Goal: Information Seeking & Learning: Learn about a topic

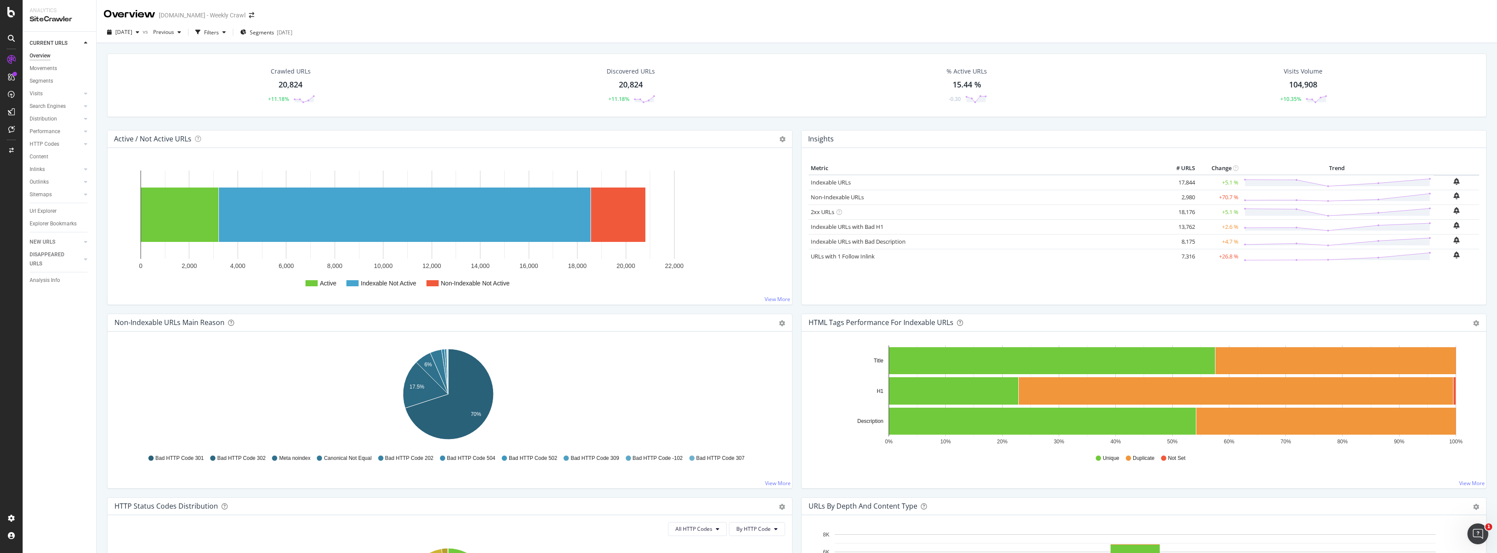
click at [789, 125] on div "Crawled URLs 20,824 +11.18% Discovered URLs 20,824 +11.18% % Active URLs 15.44 …" at bounding box center [797, 92] width 1388 height 77
click at [60, 142] on div "RealKeywords" at bounding box center [51, 143] width 39 height 9
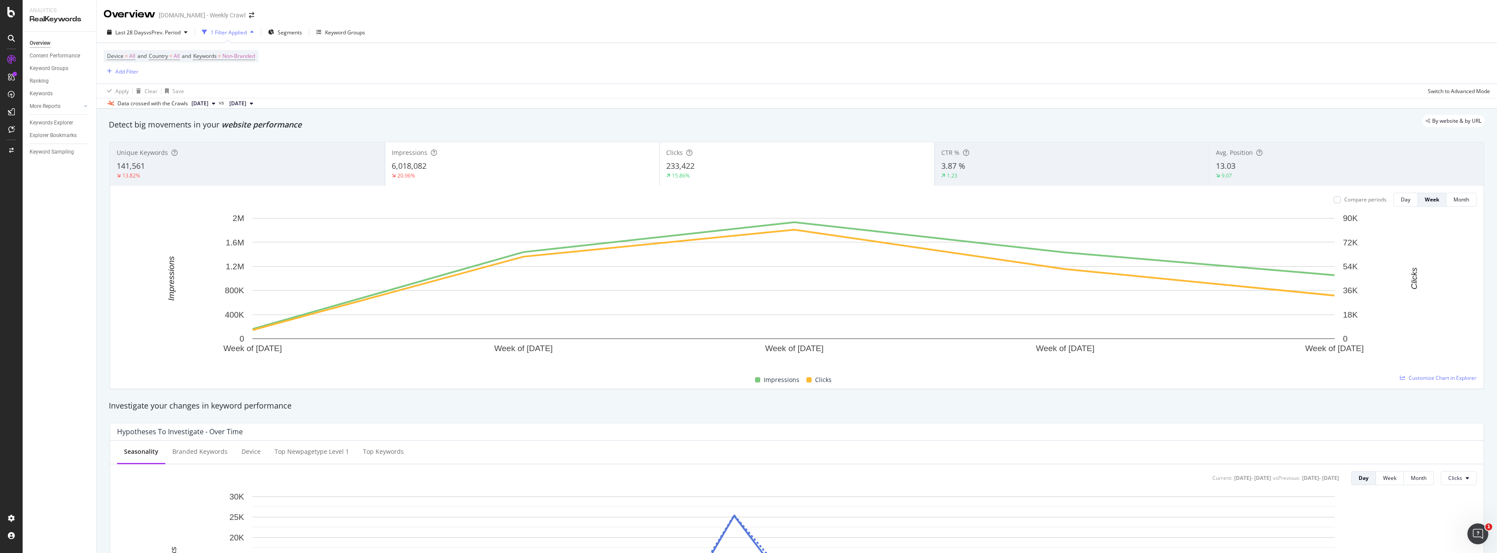
click at [208, 105] on span "[DATE]" at bounding box center [199, 104] width 17 height 8
click at [223, 78] on div "Device = All and Country = All and Keywords = Non-Branded Add Filter" at bounding box center [797, 63] width 1386 height 40
click at [116, 73] on div "Add Filter" at bounding box center [126, 71] width 23 height 7
click at [304, 75] on div "Device = All and Country = All and Keywords = Non-Branded Add Filter" at bounding box center [797, 63] width 1386 height 40
click at [169, 29] on span "vs Prev. Period" at bounding box center [163, 32] width 34 height 7
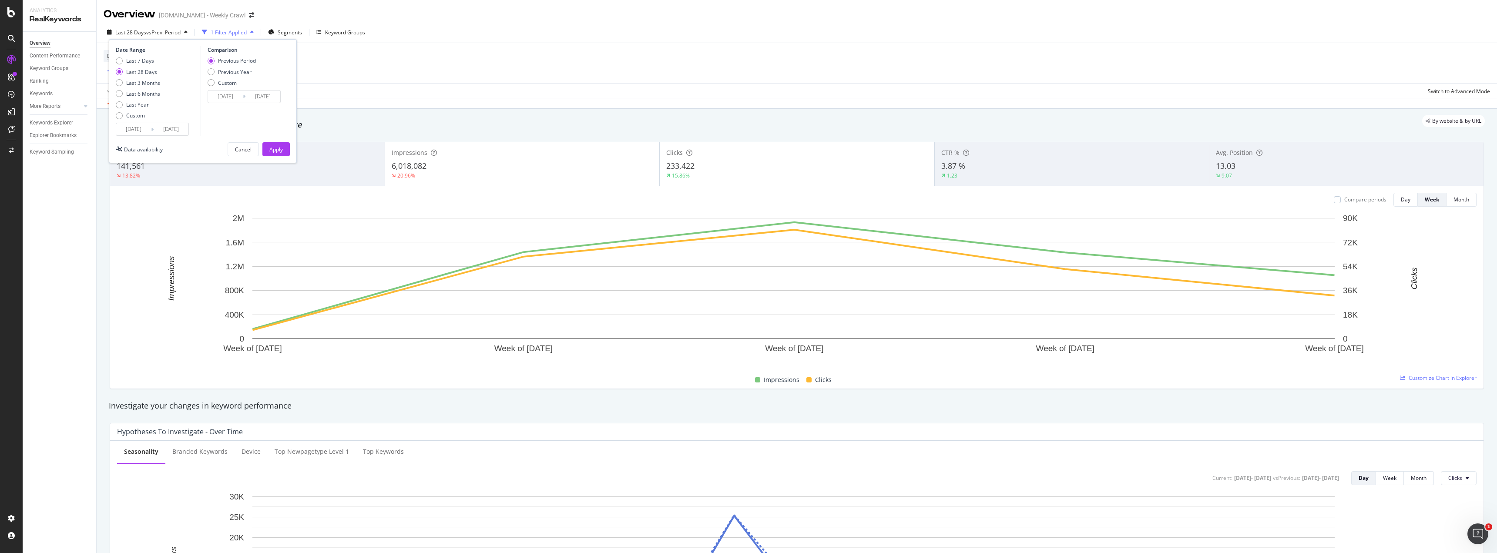
click at [142, 131] on input "[DATE]" at bounding box center [133, 129] width 35 height 12
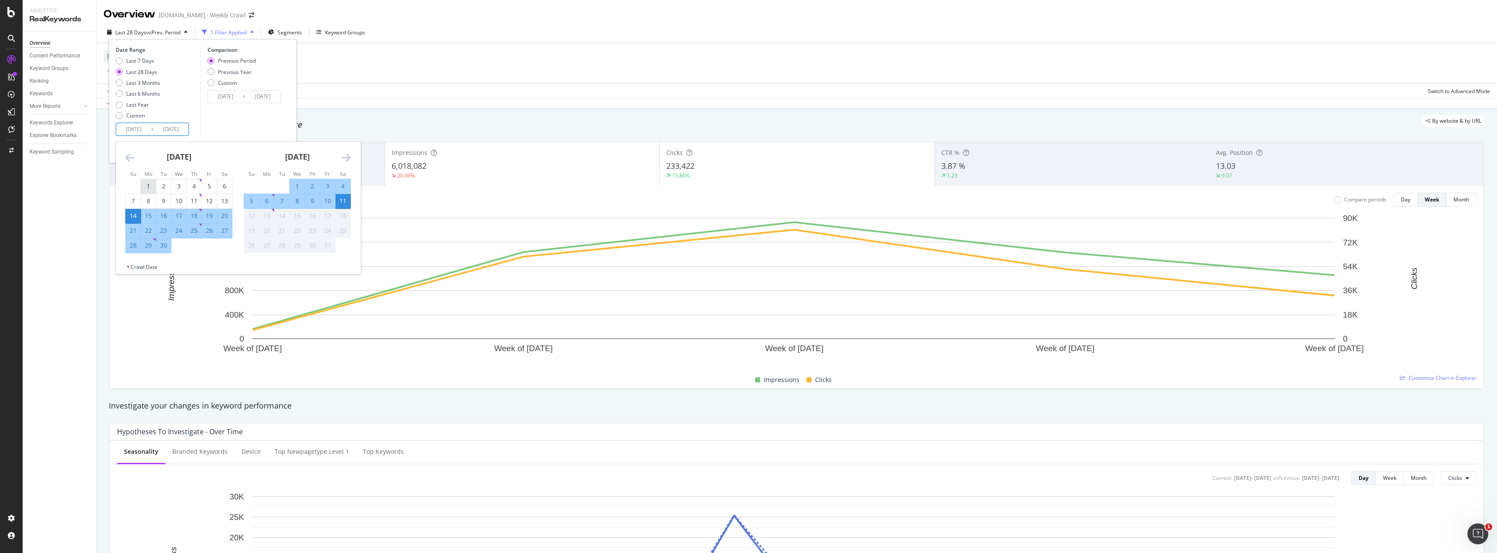
click at [145, 179] on div "1" at bounding box center [148, 186] width 15 height 14
type input "[DATE]"
click at [170, 247] on div "30" at bounding box center [163, 245] width 15 height 9
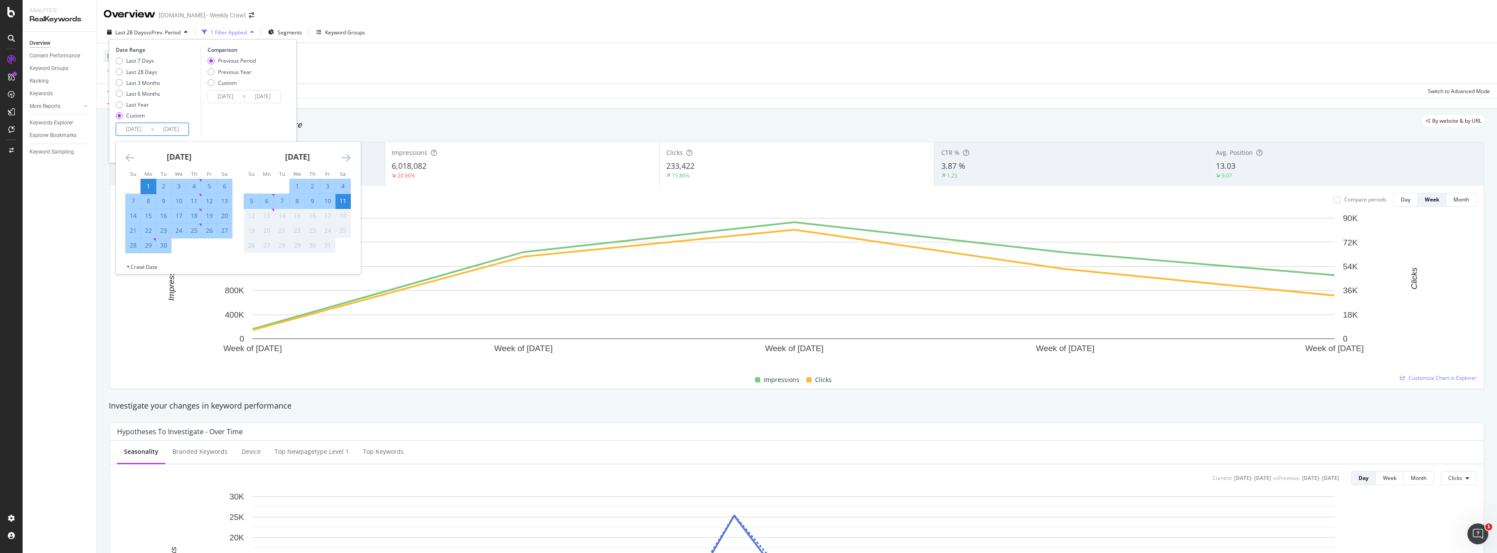
type input "[DATE]"
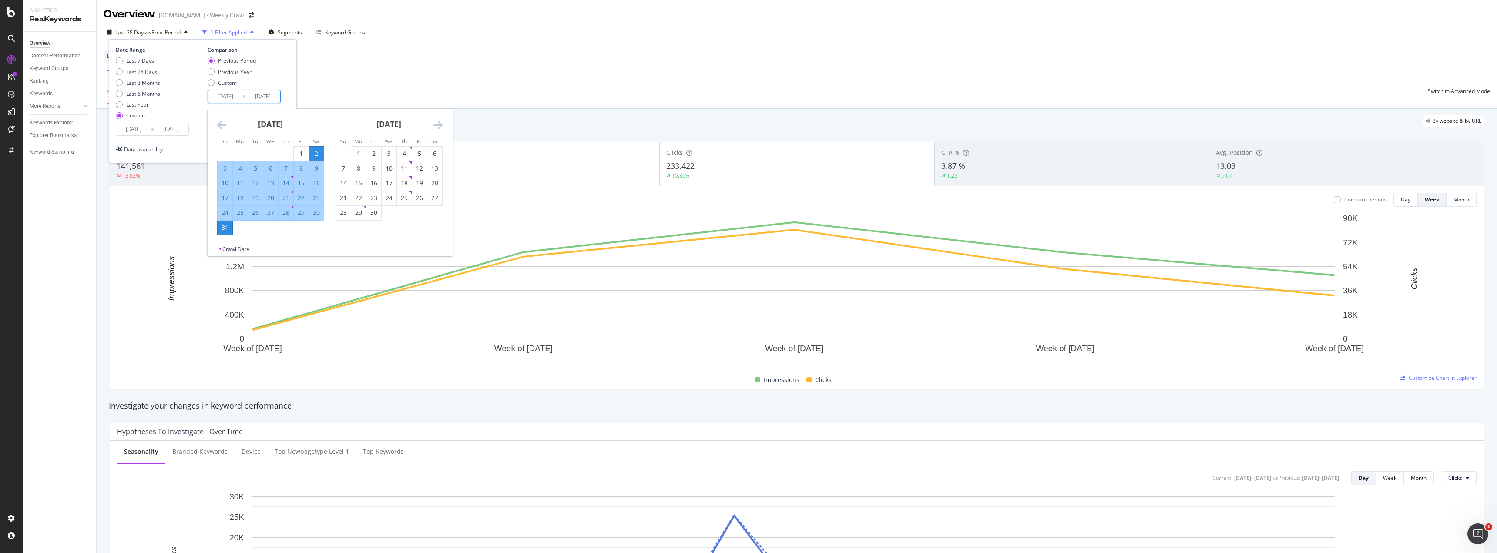
click at [224, 95] on input "[DATE]" at bounding box center [225, 97] width 35 height 12
click at [298, 151] on div "1" at bounding box center [301, 153] width 15 height 9
type input "[DATE]"
click at [229, 228] on div "31" at bounding box center [225, 227] width 15 height 9
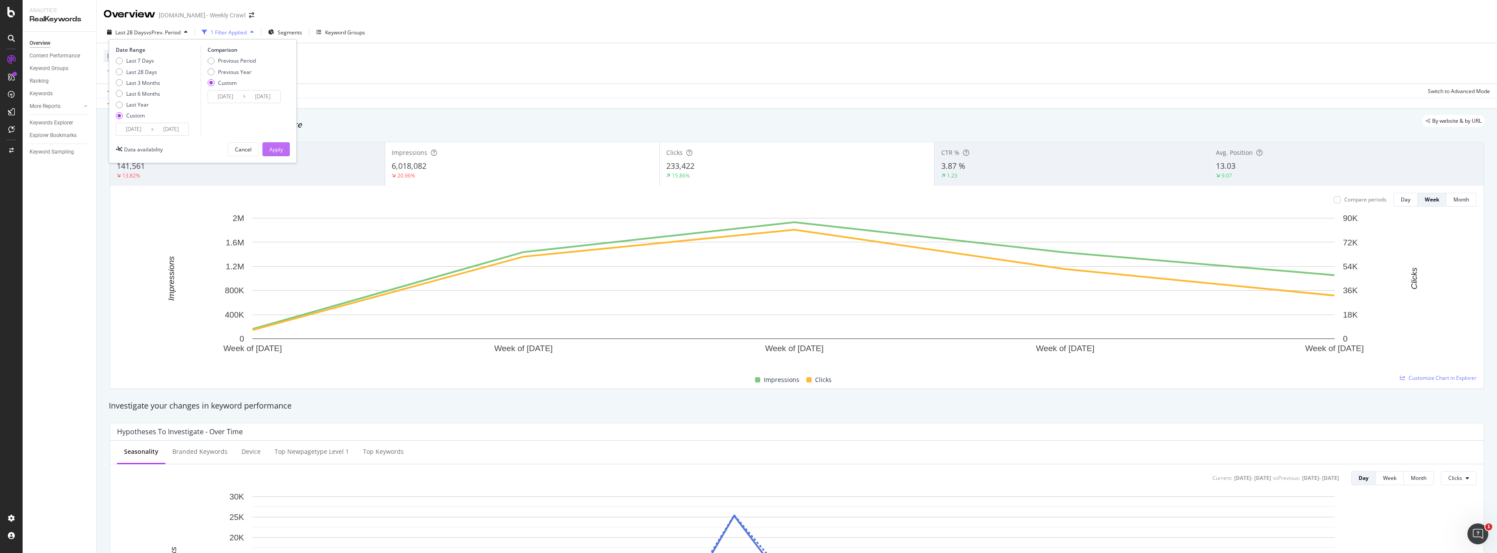
click at [274, 149] on div "Apply" at bounding box center [275, 149] width 13 height 7
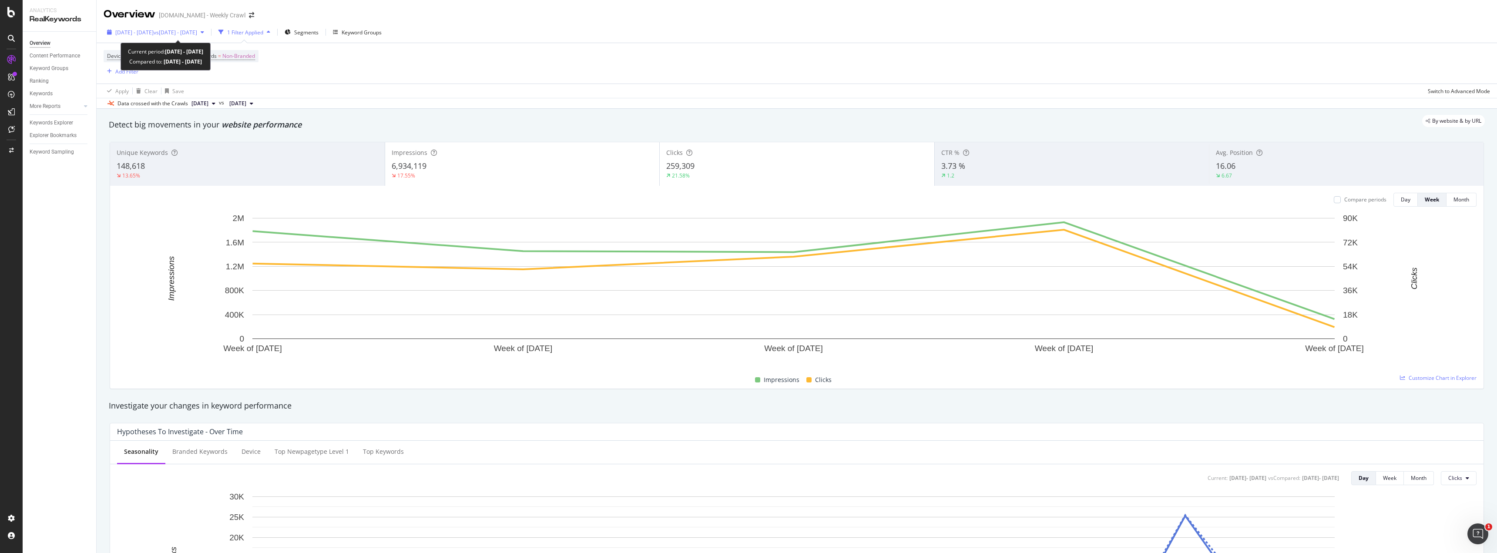
click at [197, 35] on span "vs [DATE] - [DATE]" at bounding box center [176, 32] width 44 height 7
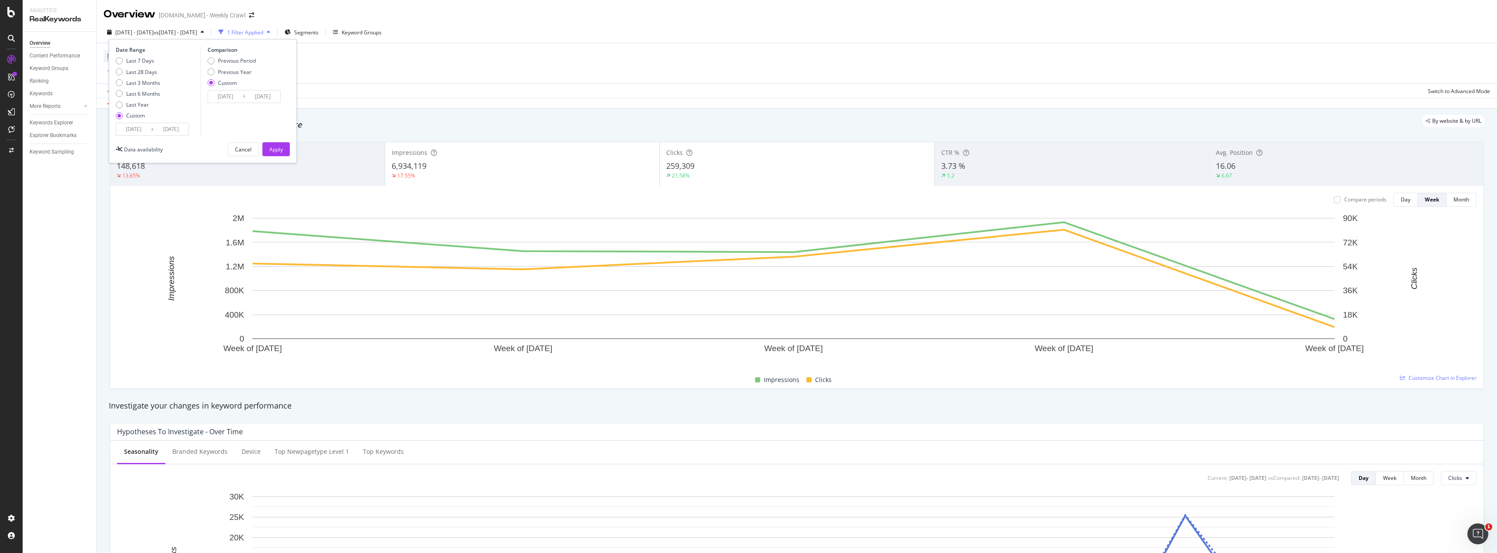
click at [140, 131] on input "[DATE]" at bounding box center [133, 129] width 35 height 12
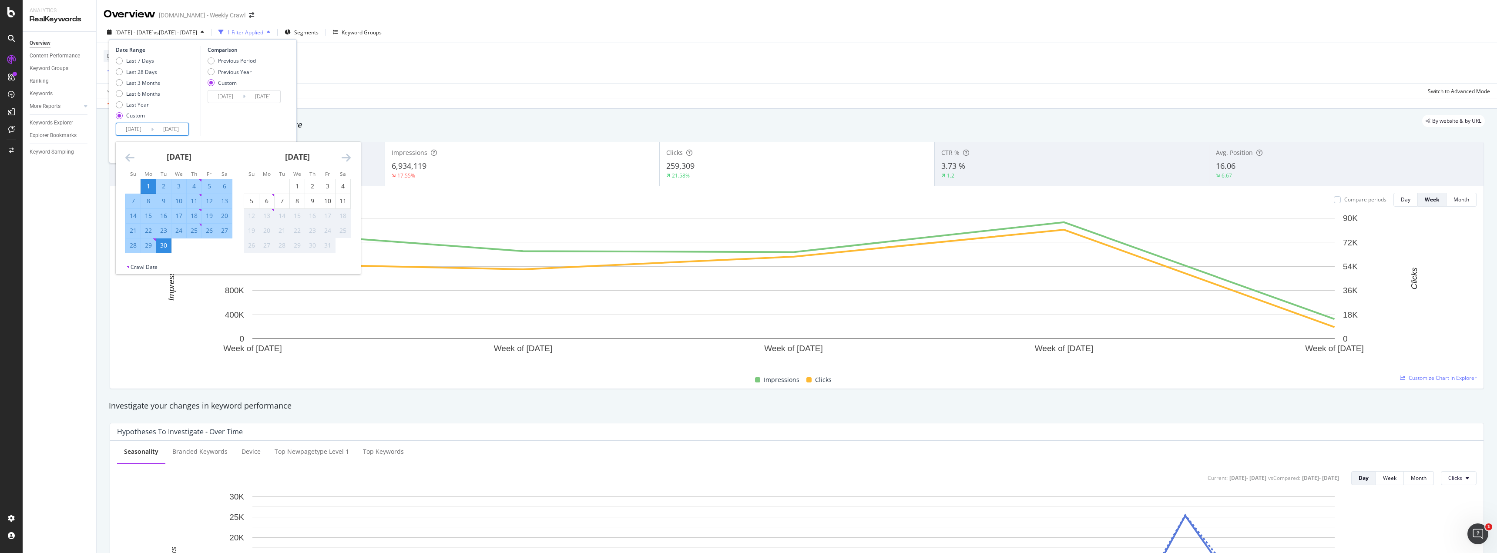
click at [221, 98] on input "[DATE]" at bounding box center [225, 97] width 35 height 12
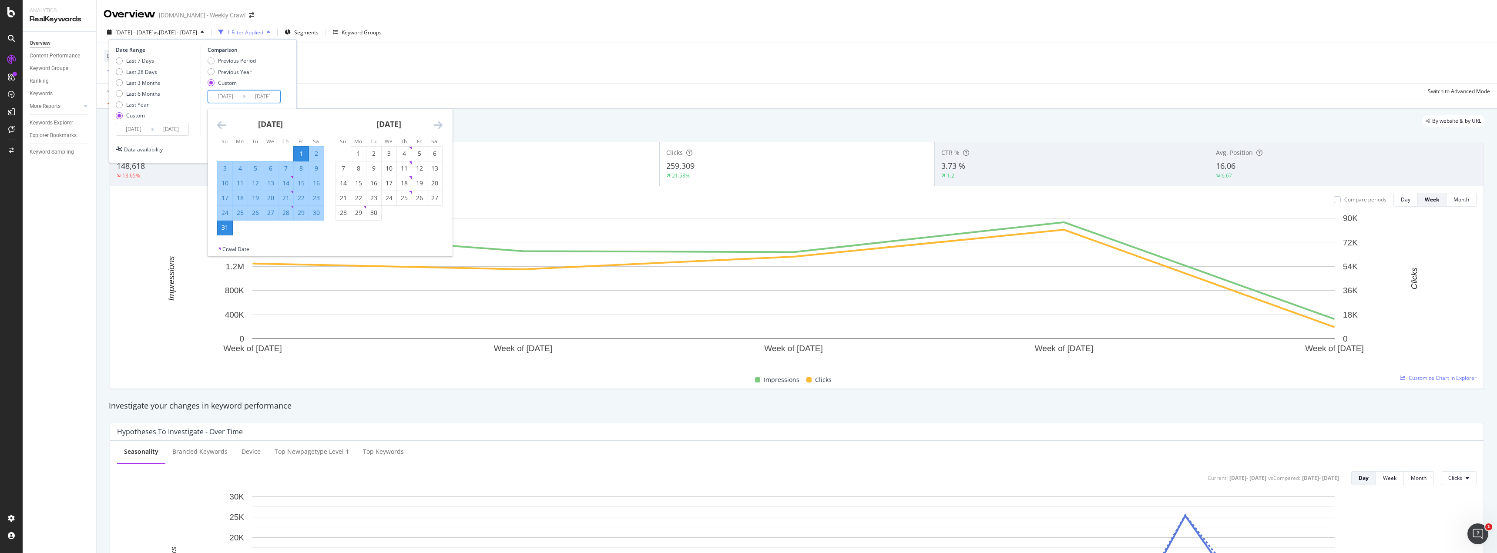
click at [221, 127] on icon "Move backward to switch to the previous month." at bounding box center [221, 125] width 9 height 10
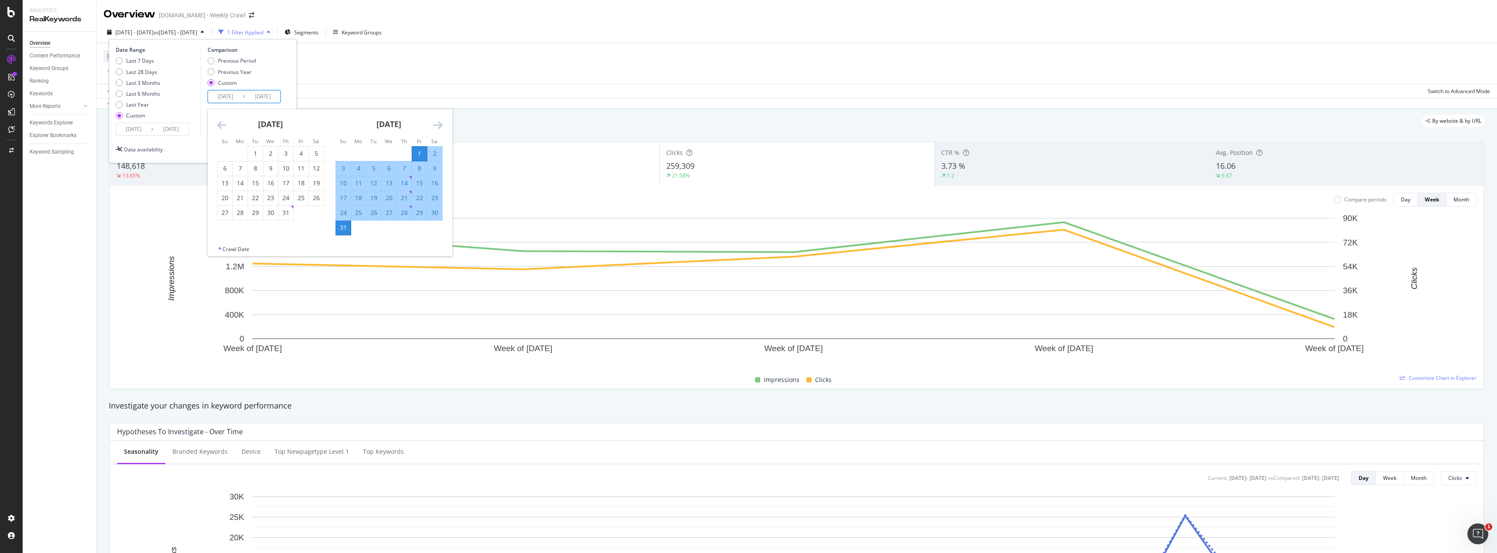
click at [221, 127] on icon "Move backward to switch to the previous month." at bounding box center [221, 125] width 9 height 10
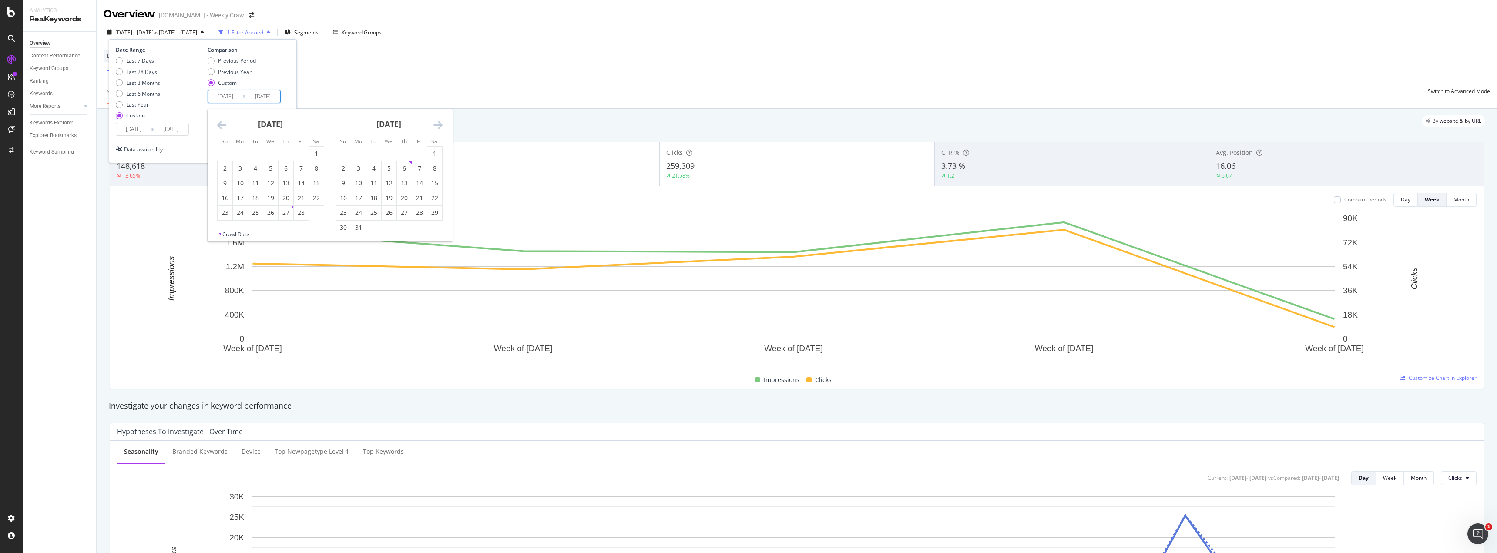
click at [221, 127] on icon "Move backward to switch to the previous month." at bounding box center [221, 125] width 9 height 10
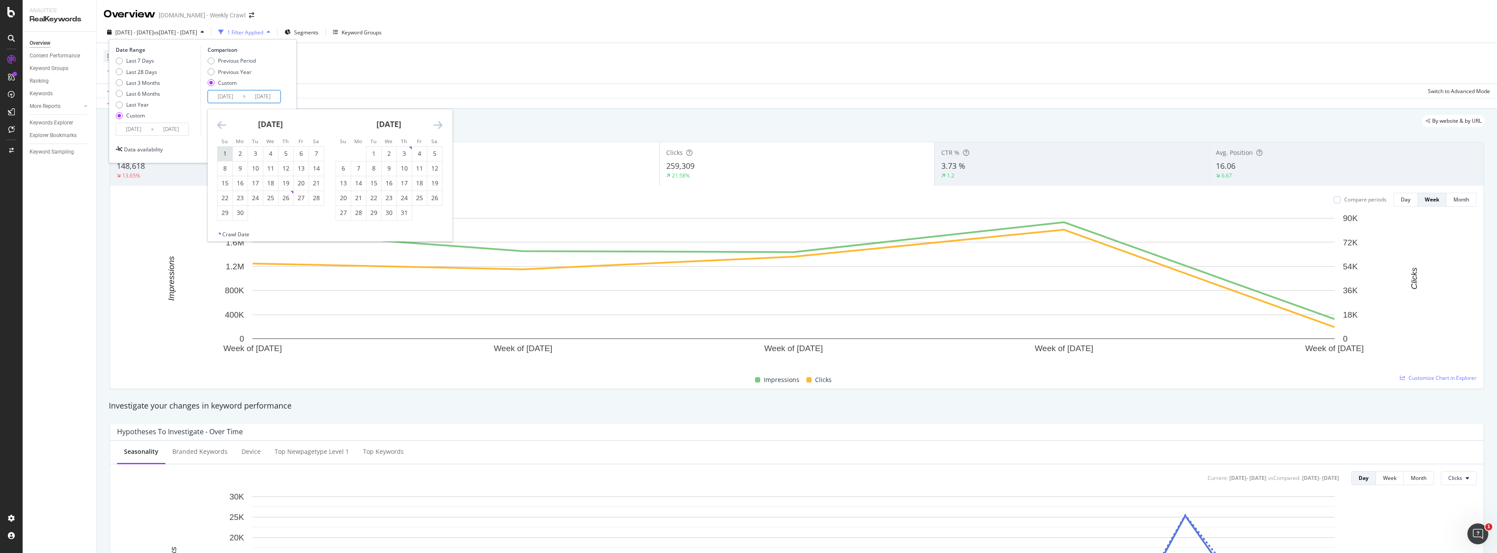
click at [226, 151] on div "1" at bounding box center [225, 153] width 15 height 9
type input "[DATE]"
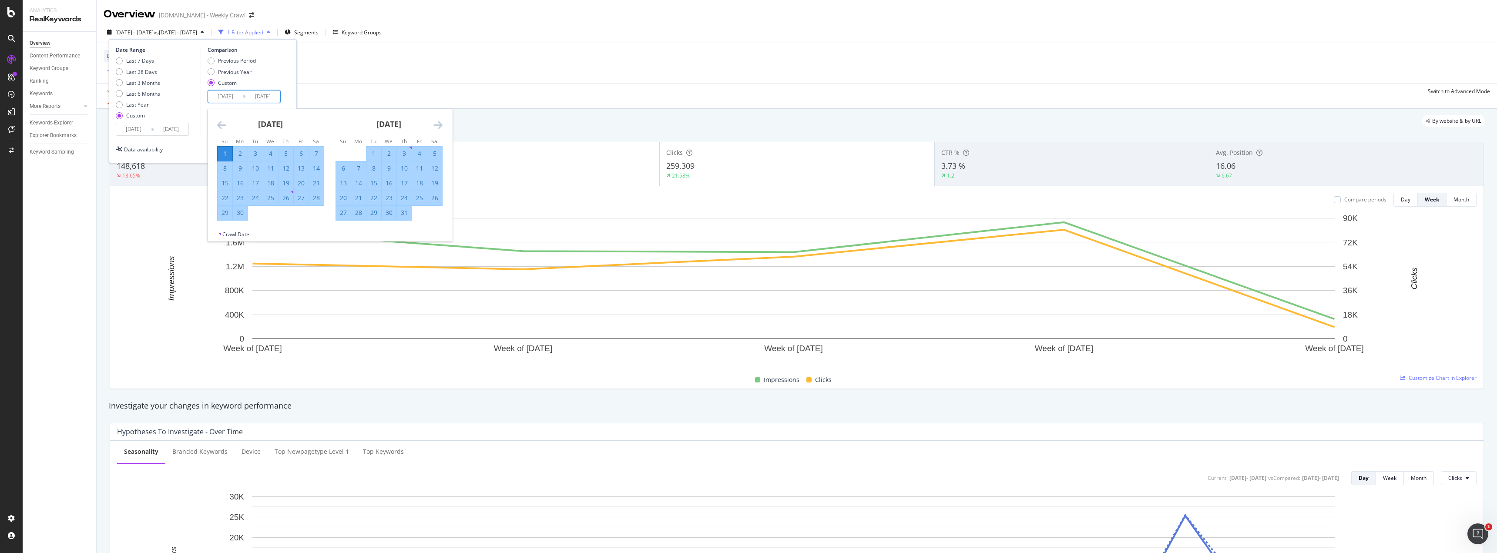
click at [241, 215] on div "30" at bounding box center [240, 212] width 15 height 9
type input "[DATE]"
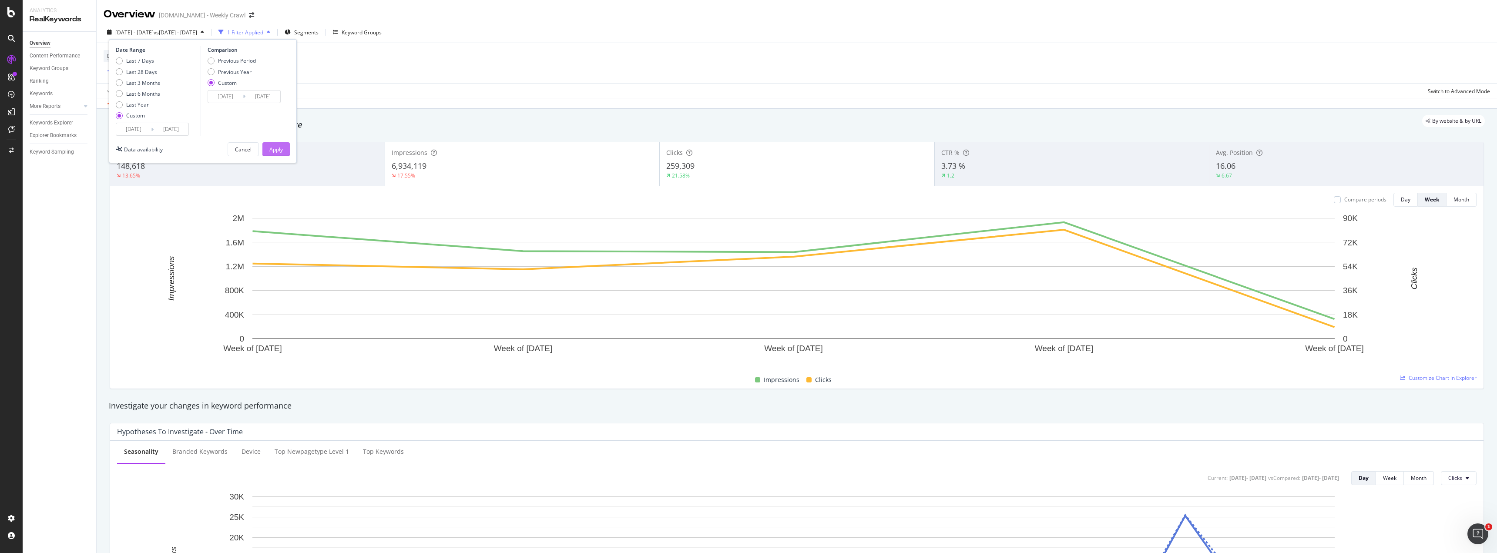
click at [269, 144] on div "Apply" at bounding box center [275, 149] width 13 height 13
drag, startPoint x: 408, startPoint y: 53, endPoint x: 397, endPoint y: 64, distance: 15.1
click at [397, 64] on div "Device = All and Country = All and Keywords = Non-Branded Add Filter" at bounding box center [797, 63] width 1386 height 40
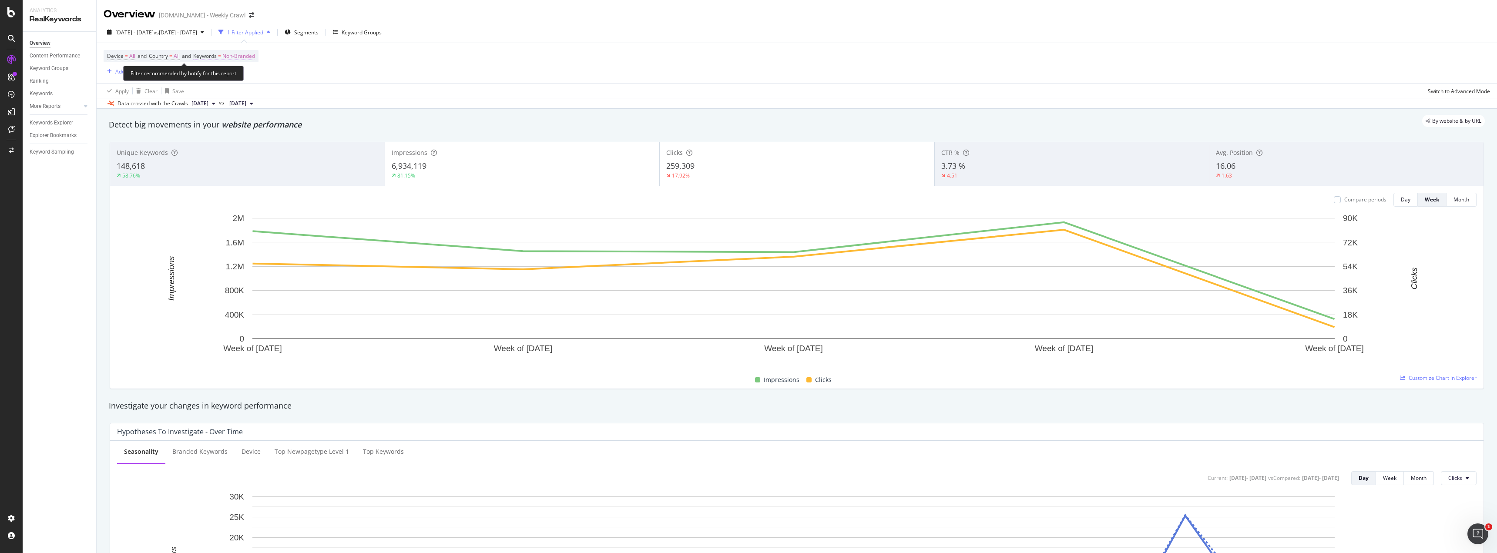
click at [240, 54] on span "Non-Branded" at bounding box center [238, 56] width 33 height 12
click at [239, 76] on span "Non-Branded" at bounding box center [224, 76] width 36 height 7
click at [238, 147] on span "All" at bounding box center [257, 145] width 89 height 8
click at [291, 97] on div "Apply" at bounding box center [294, 94] width 13 height 7
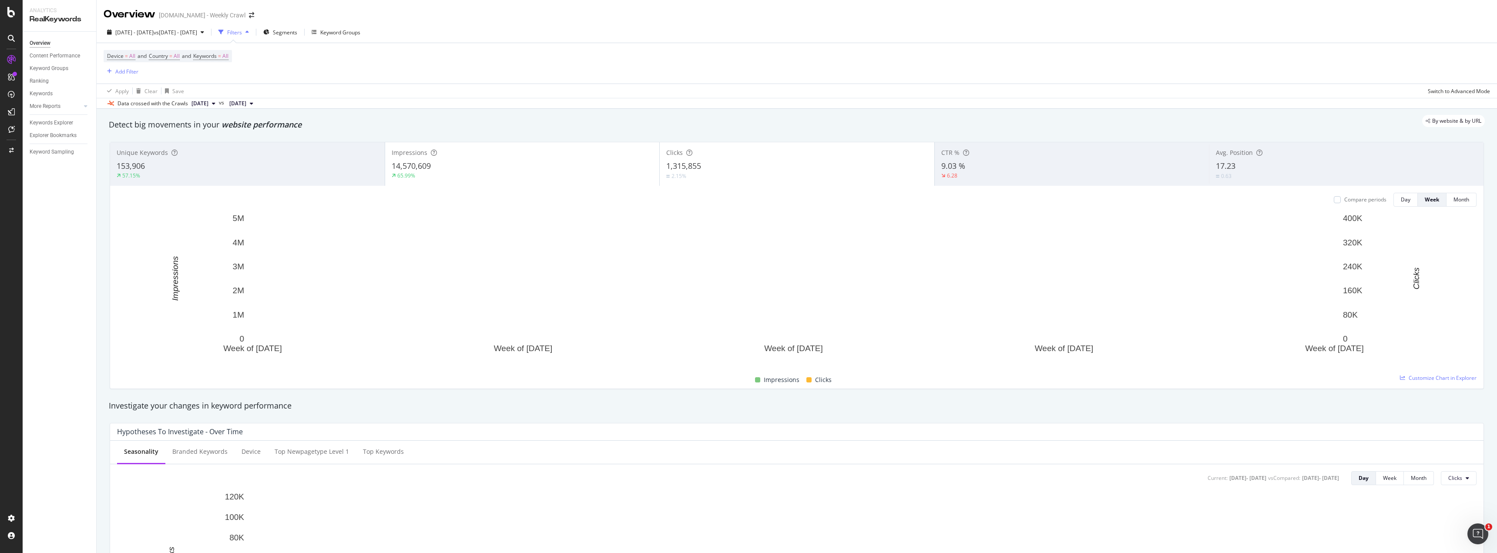
click at [884, 57] on div "Device = All and Country = All and Keywords = All Add Filter" at bounding box center [797, 63] width 1386 height 40
